Goal: Information Seeking & Learning: Learn about a topic

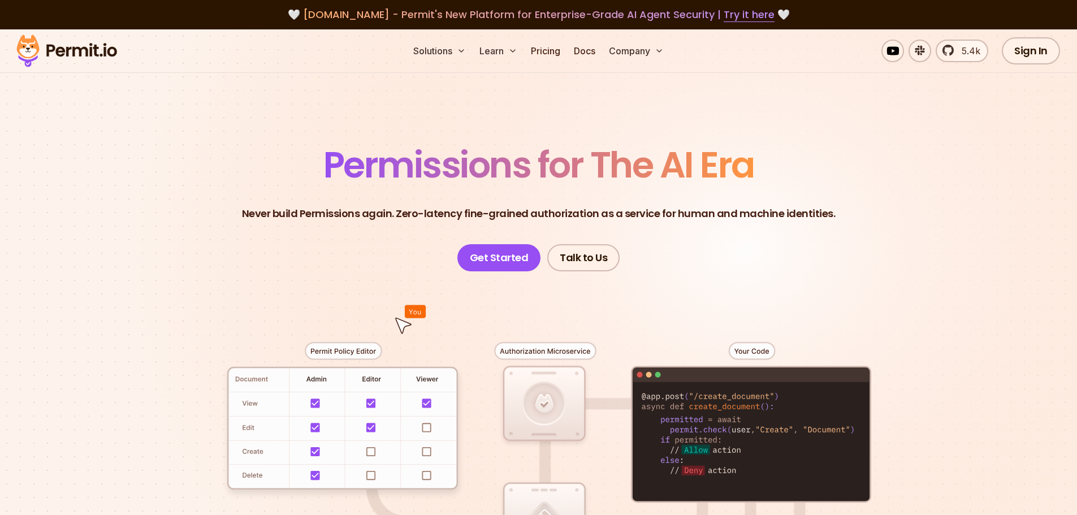
click at [410, 208] on p "Never build Permissions again. Zero-latency fine-grained authorization as a ser…" at bounding box center [539, 214] width 594 height 16
click at [410, 210] on p "Never build Permissions again. Zero-latency fine-grained authorization as a ser…" at bounding box center [539, 214] width 594 height 16
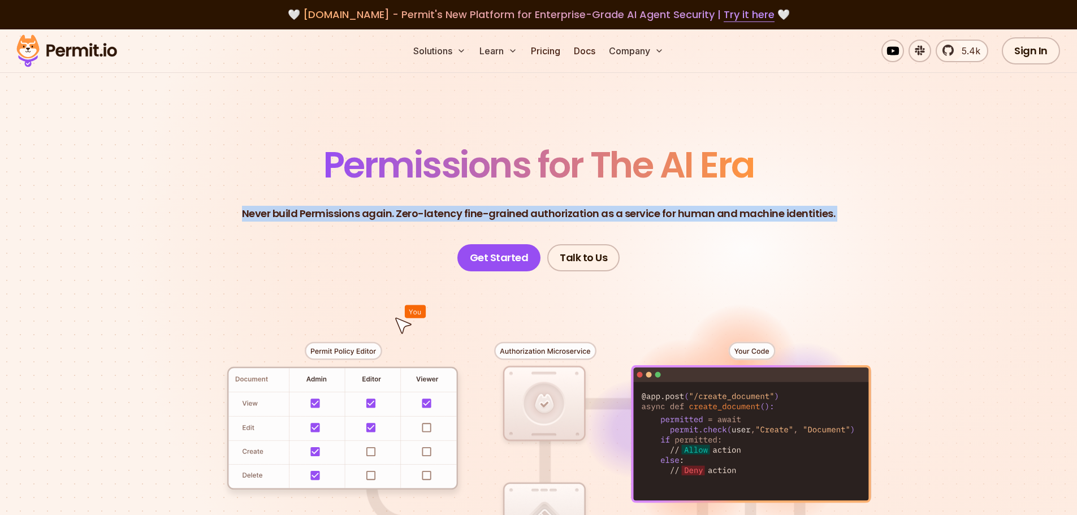
click at [410, 210] on p "Never build Permissions again. Zero-latency fine-grained authorization as a ser…" at bounding box center [539, 214] width 594 height 16
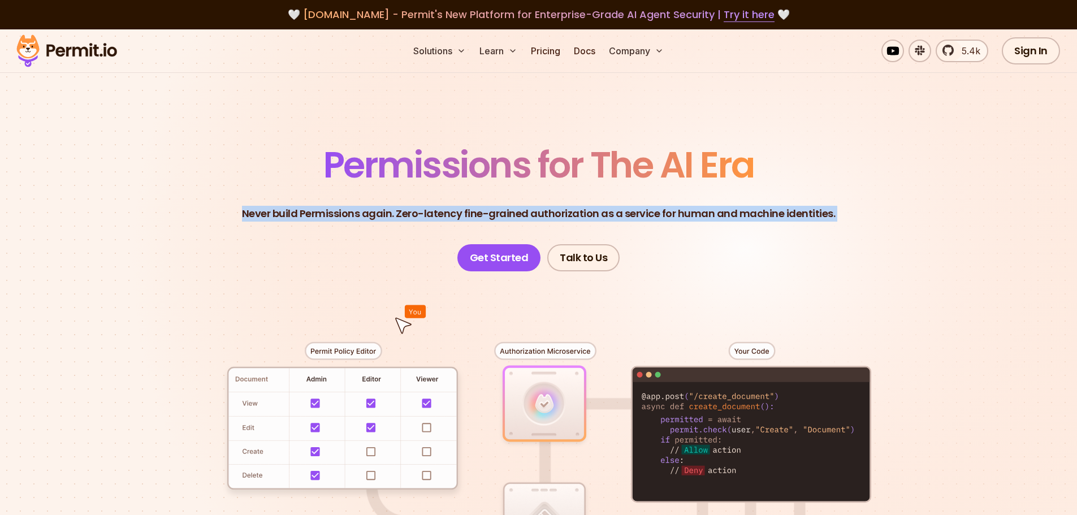
click at [410, 210] on p "Never build Permissions again. Zero-latency fine-grained authorization as a ser…" at bounding box center [539, 214] width 594 height 16
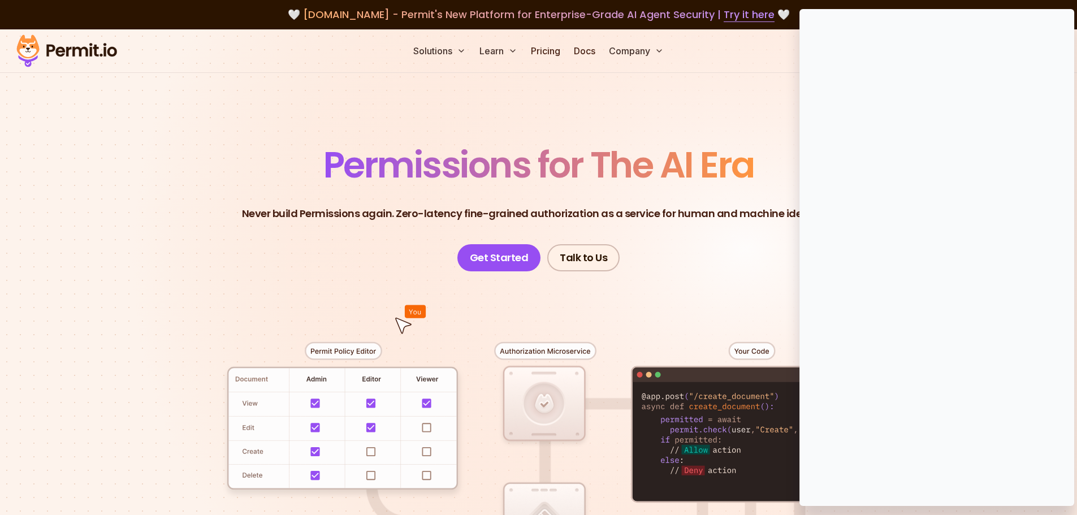
click at [0, 0] on div "Funding" at bounding box center [0, 0] width 0 height 0
